Goal: Information Seeking & Learning: Learn about a topic

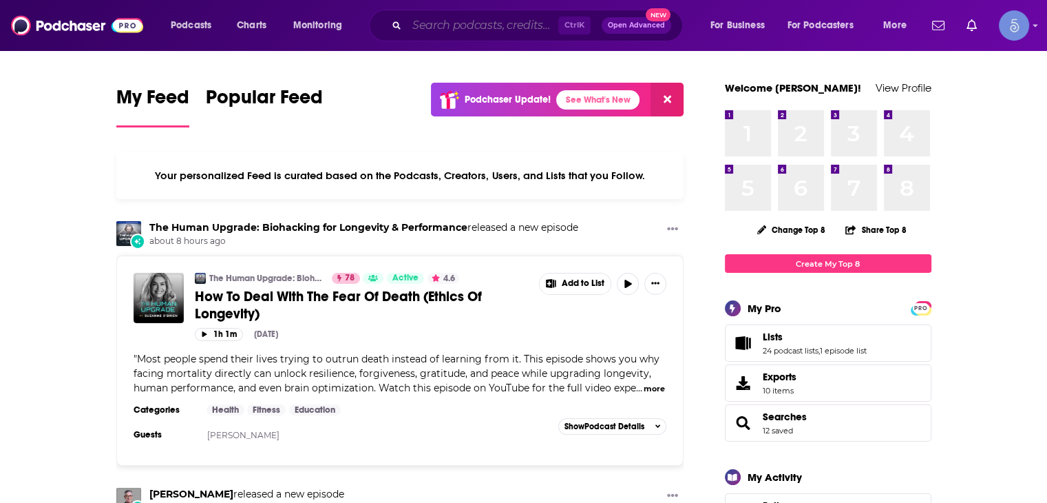
click at [479, 25] on input "Search podcasts, credits, & more..." at bounding box center [482, 25] width 151 height 22
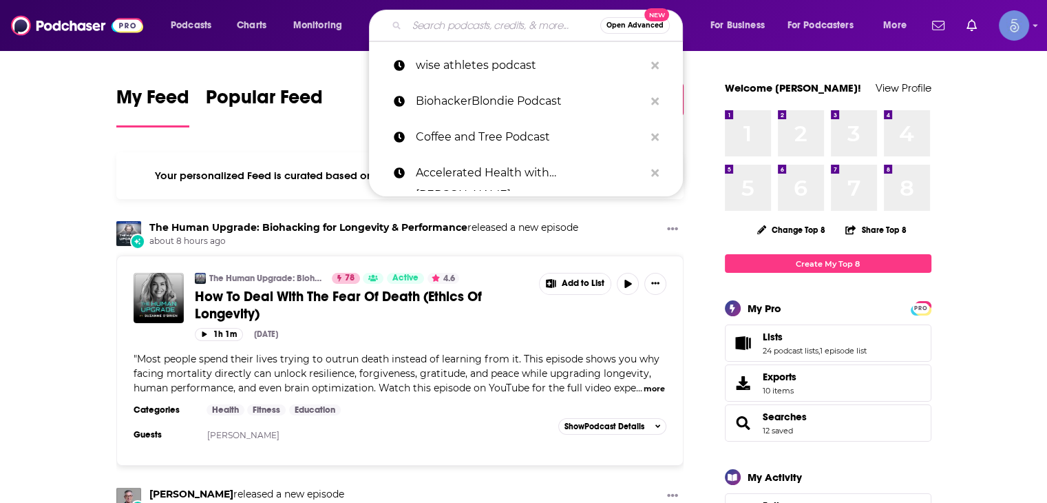
type input "l"
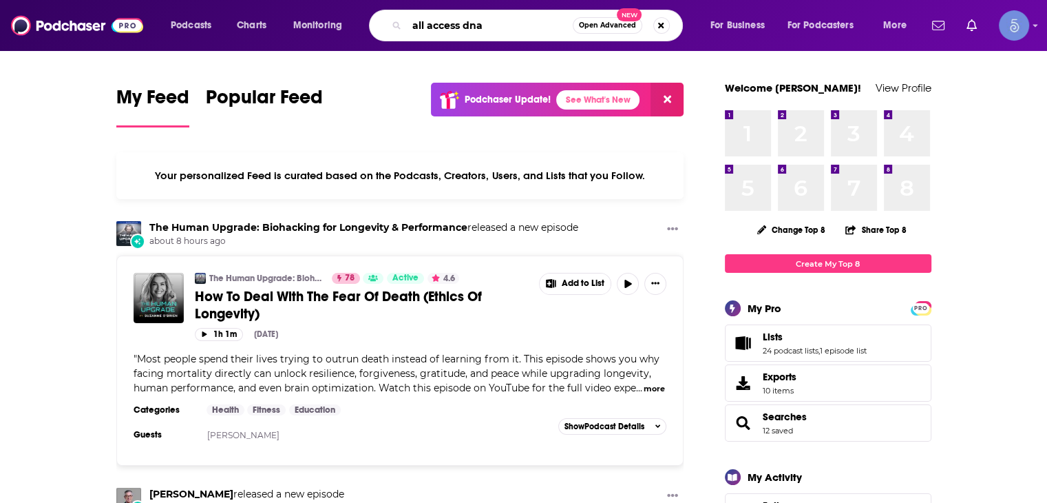
type input "all access dna"
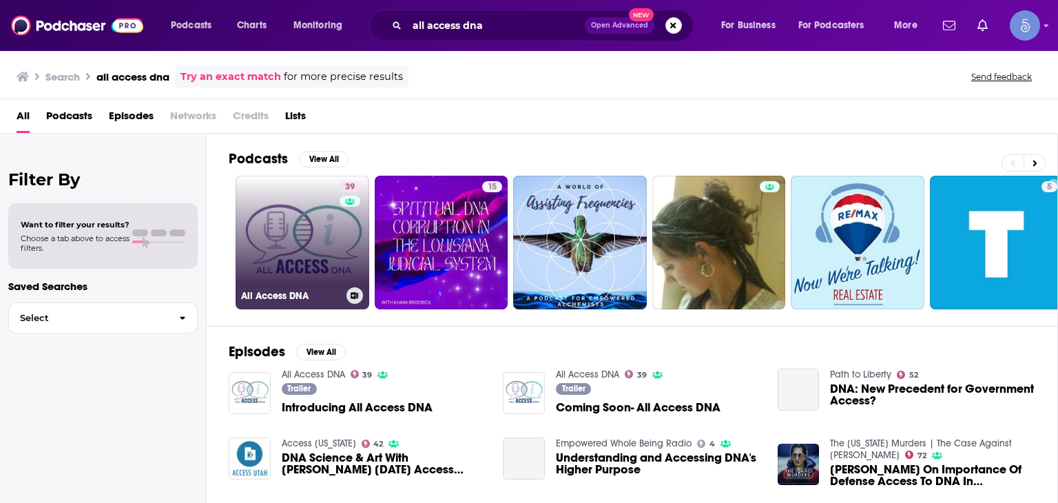
click at [295, 260] on link "39 All Access DNA" at bounding box center [302, 243] width 134 height 134
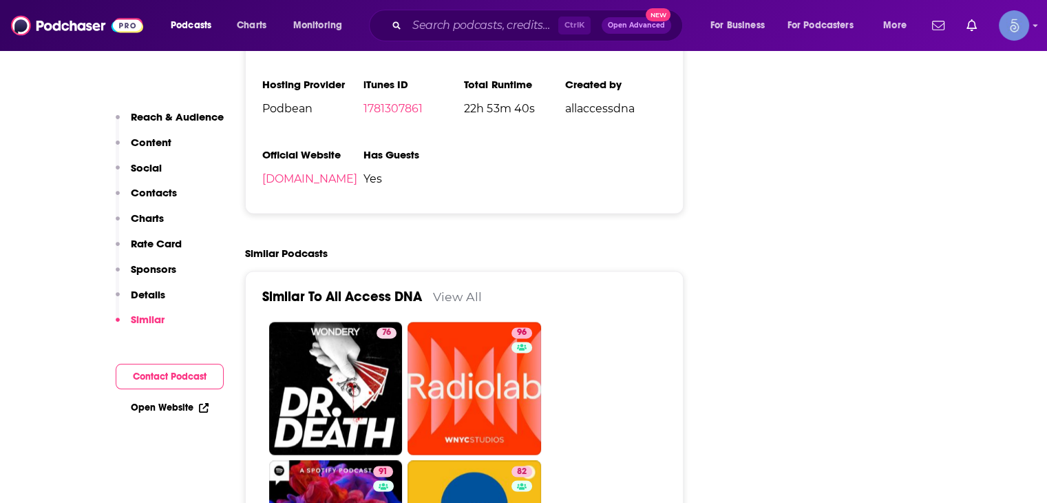
scroll to position [1928, 0]
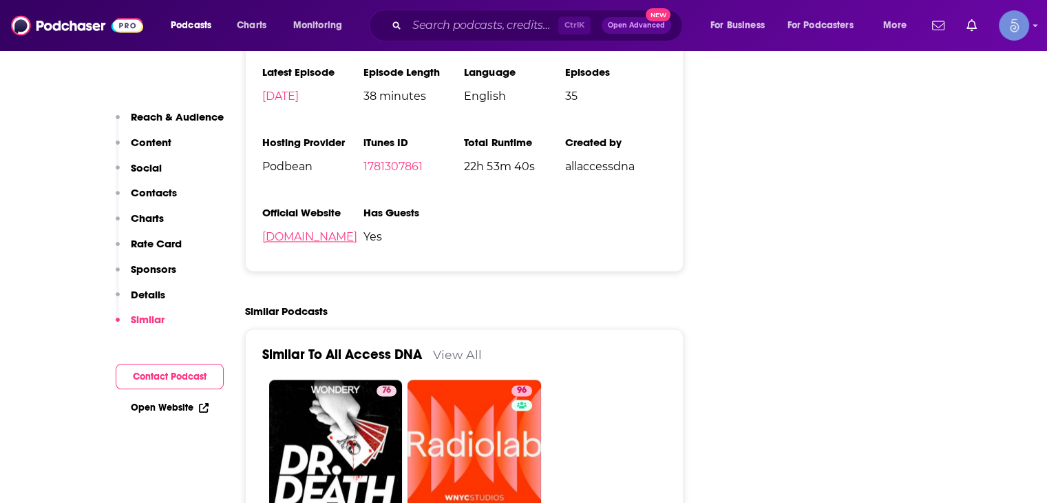
click at [322, 238] on link "[DOMAIN_NAME]" at bounding box center [309, 236] width 95 height 13
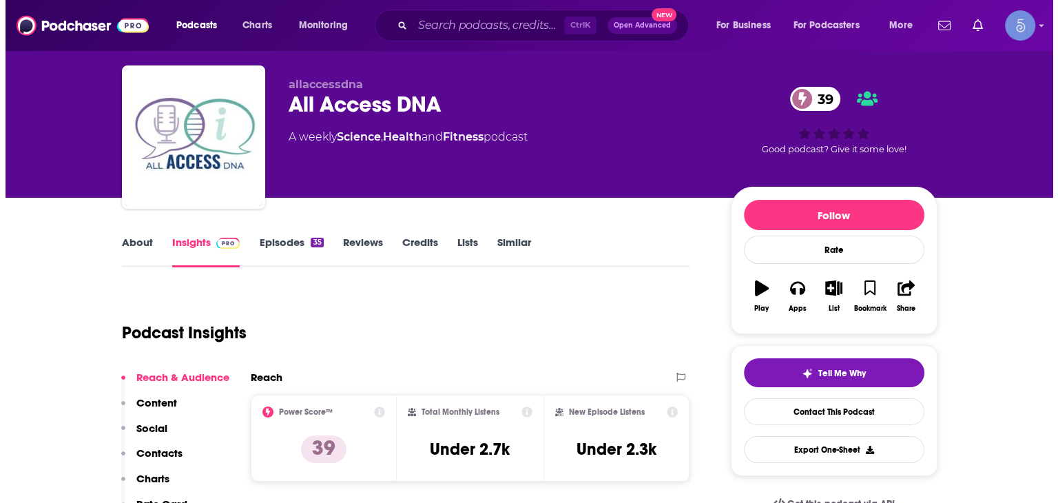
scroll to position [0, 0]
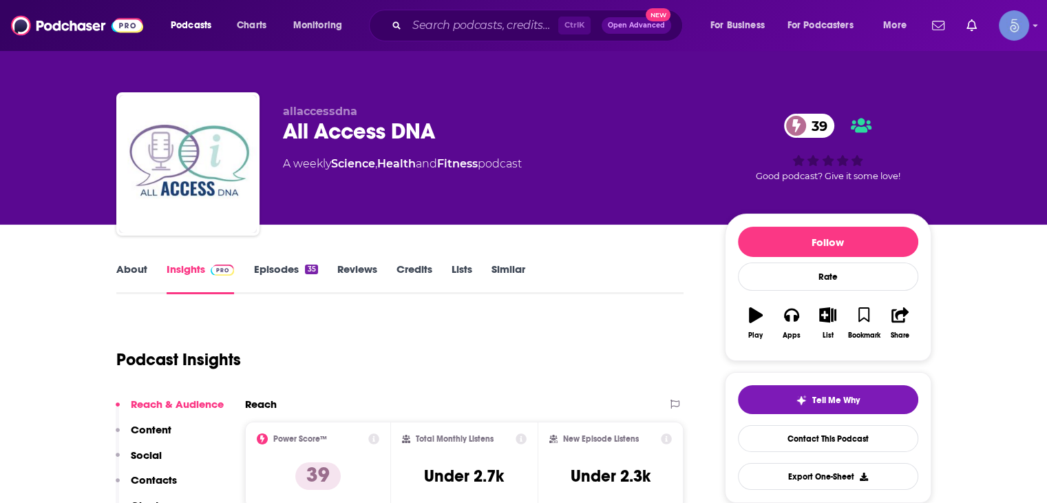
click at [365, 273] on link "Reviews" at bounding box center [357, 278] width 40 height 32
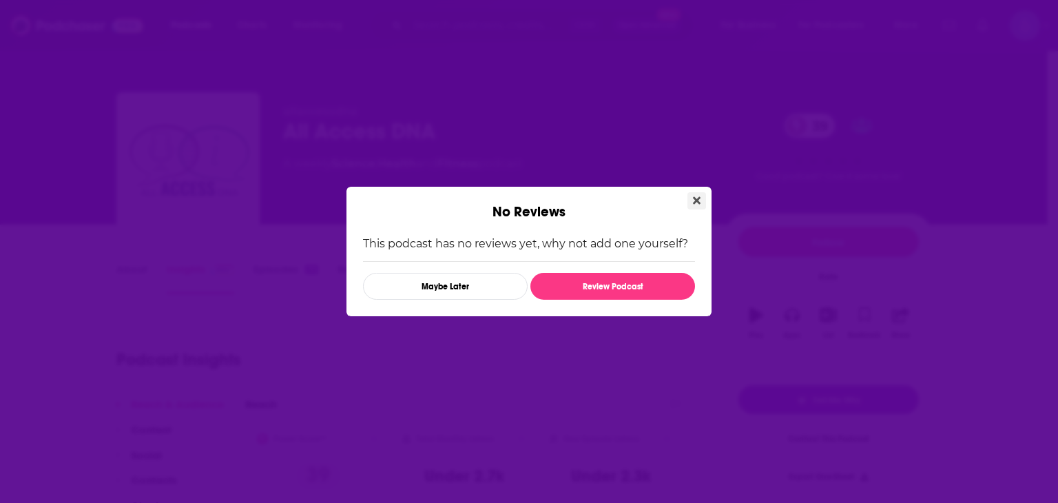
click at [697, 200] on icon "Close" at bounding box center [697, 201] width 8 height 8
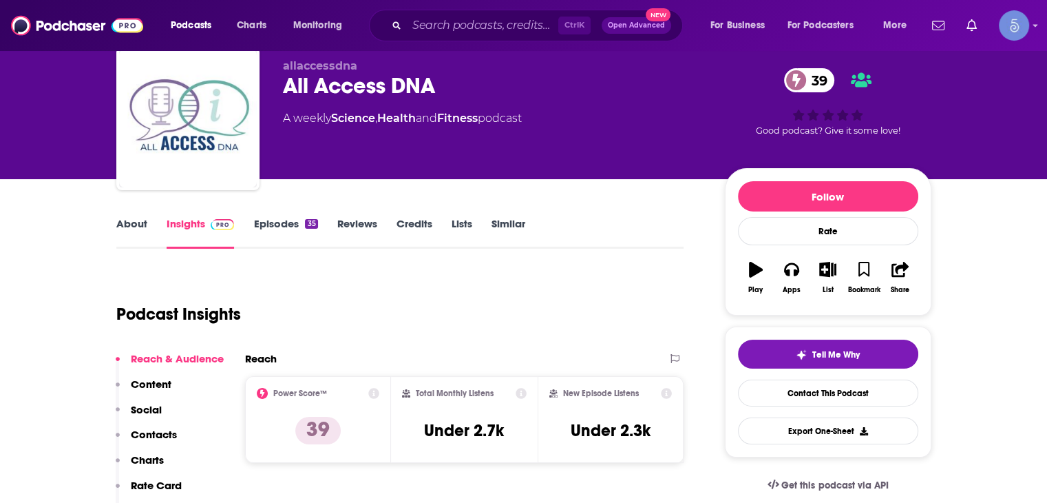
scroll to position [138, 0]
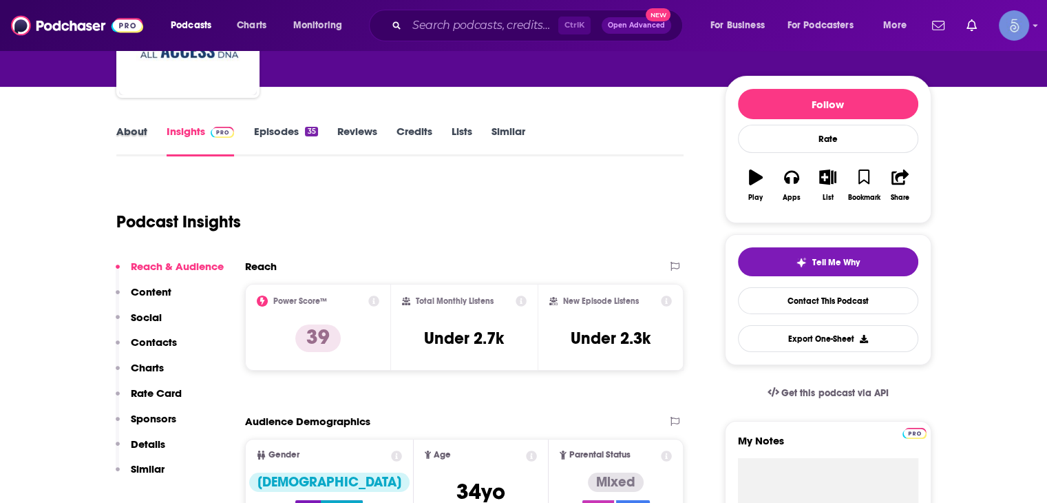
click at [156, 136] on div "About" at bounding box center [141, 141] width 50 height 32
click at [134, 138] on link "About" at bounding box center [131, 141] width 31 height 32
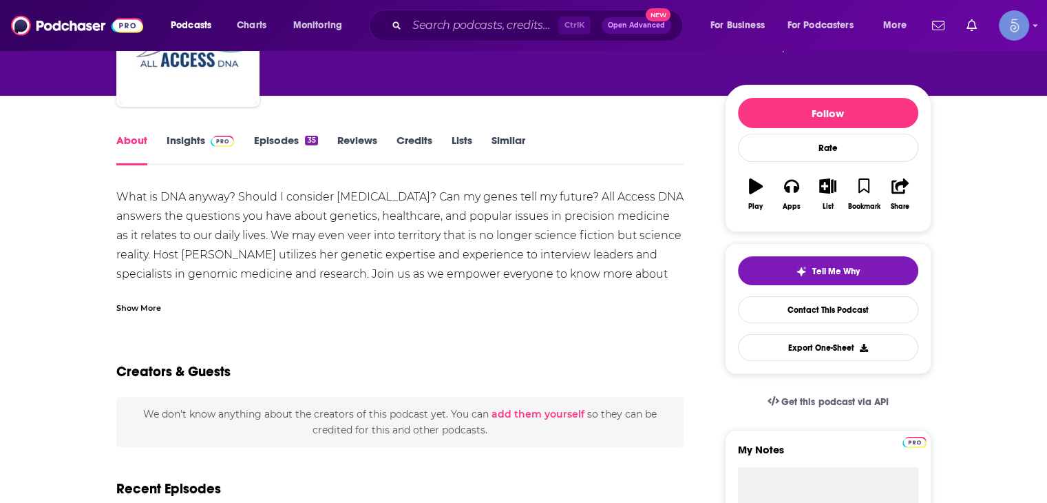
scroll to position [138, 0]
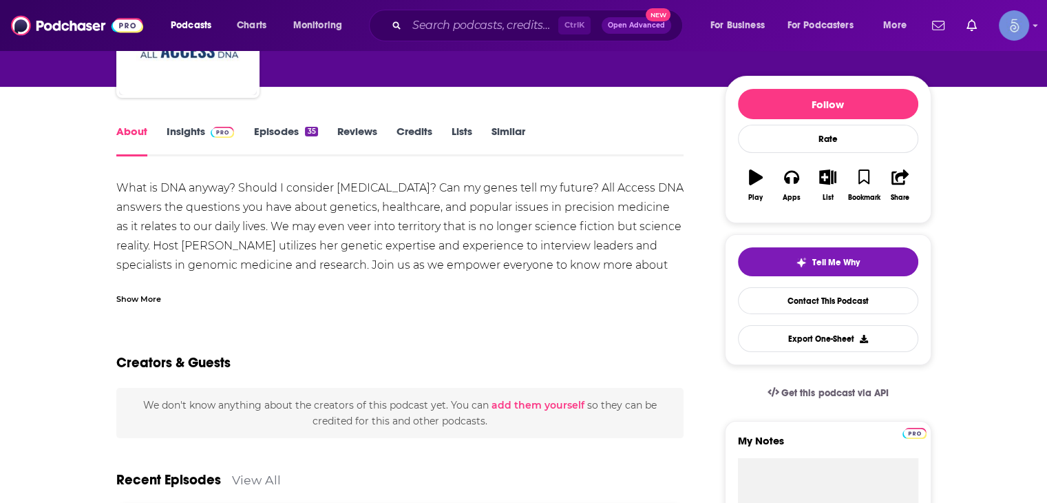
click at [129, 293] on div "Show More" at bounding box center [138, 297] width 45 height 13
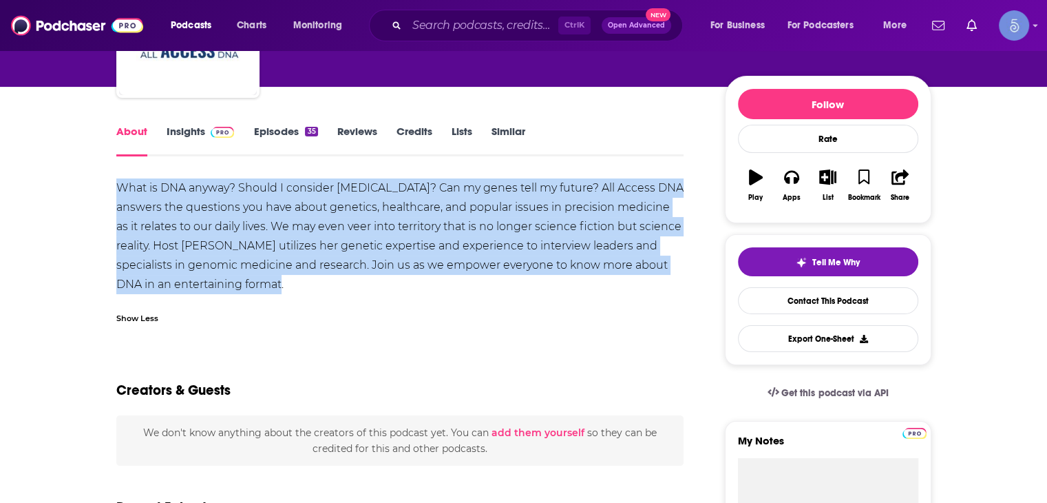
drag, startPoint x: 118, startPoint y: 183, endPoint x: 227, endPoint y: 283, distance: 148.2
click at [227, 283] on div "What is DNA anyway? Should I consider [MEDICAL_DATA]? Can my genes tell my futu…" at bounding box center [400, 236] width 568 height 116
copy div "What is DNA anyway? Should I consider [MEDICAL_DATA]? Can my genes tell my futu…"
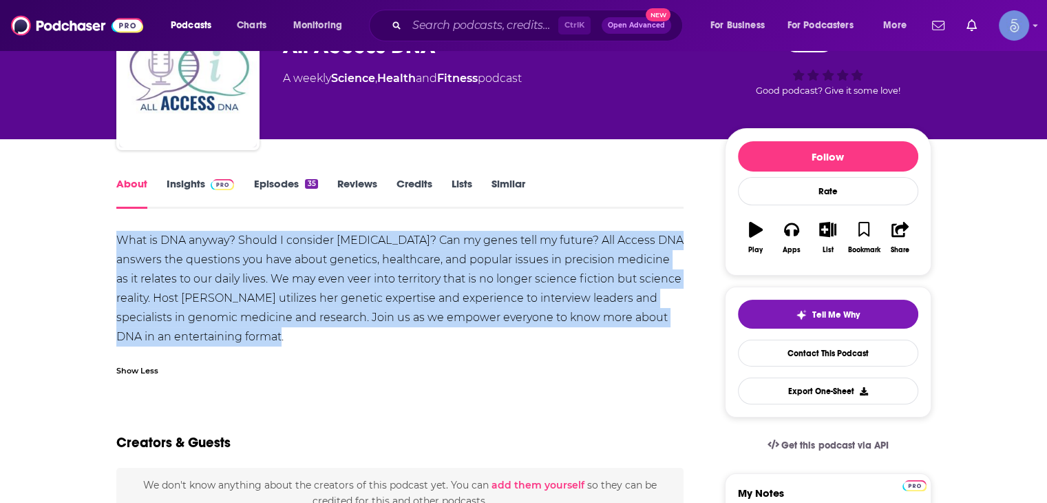
scroll to position [0, 0]
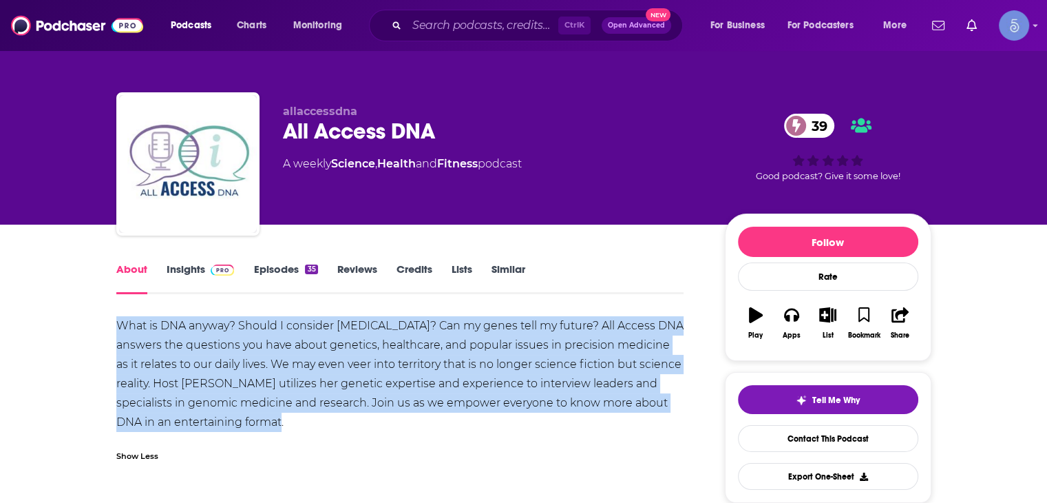
click at [216, 276] on link "Insights" at bounding box center [201, 278] width 68 height 32
